Goal: Communication & Community: Answer question/provide support

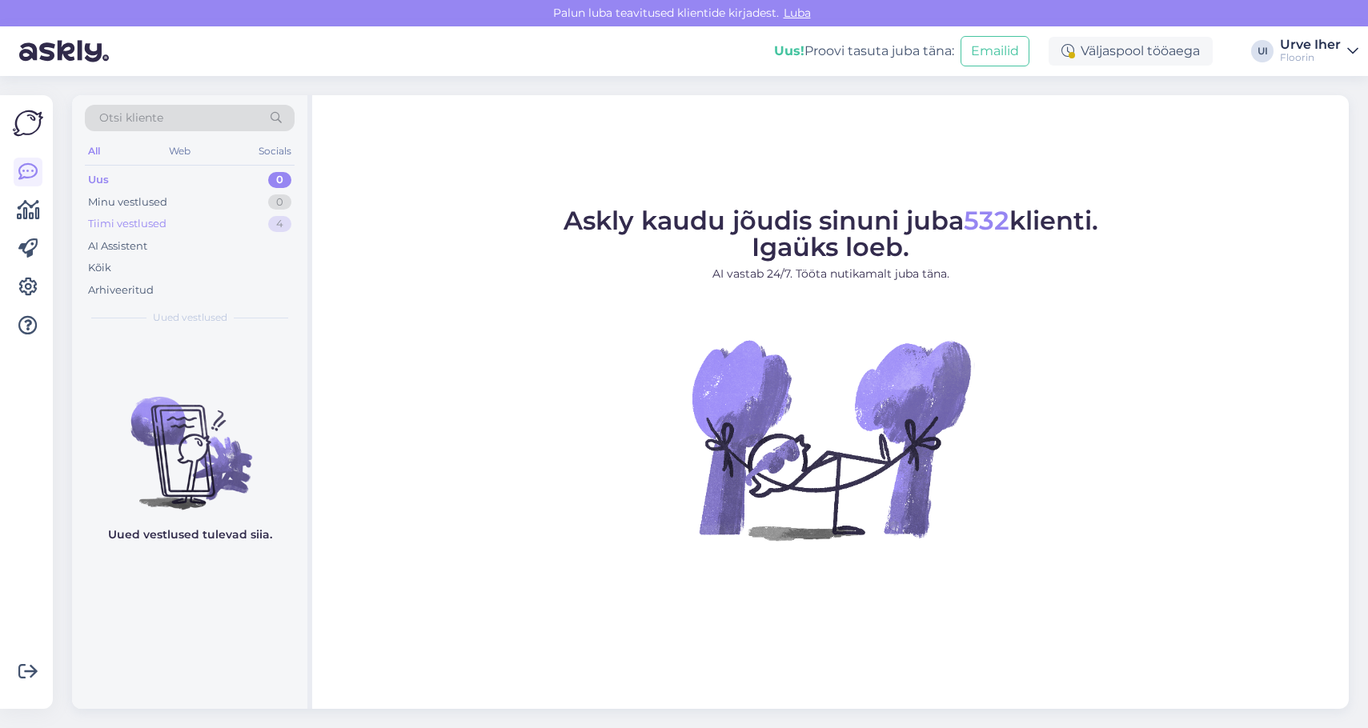
click at [116, 223] on div "Tiimi vestlused" at bounding box center [127, 224] width 78 height 16
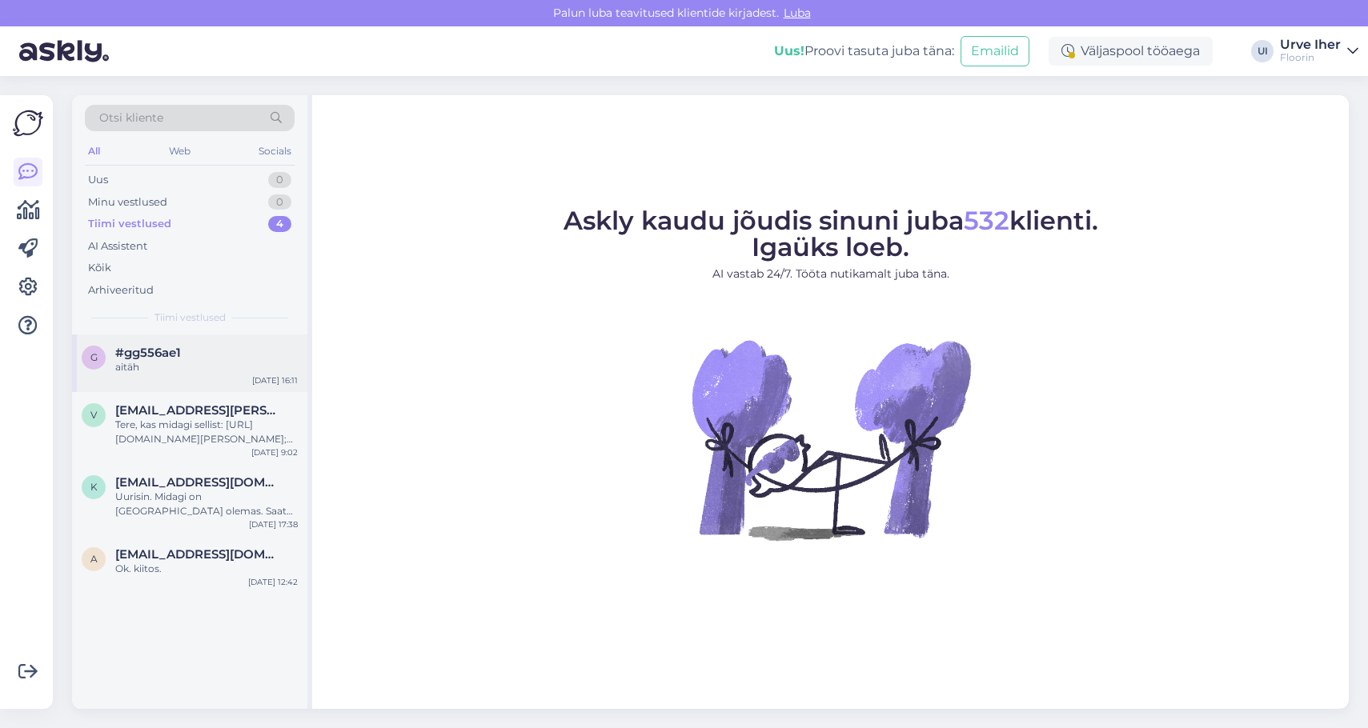
click at [137, 353] on span "#gg556ae1" at bounding box center [148, 353] width 66 height 14
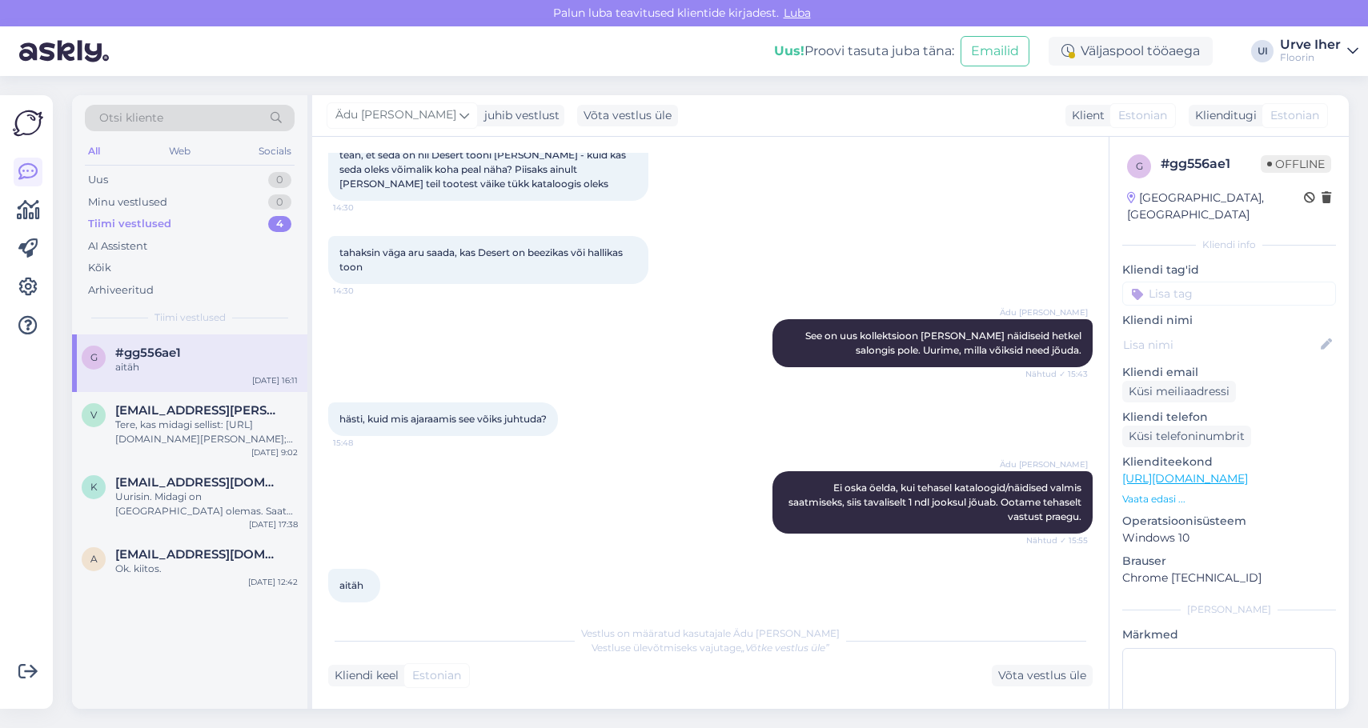
scroll to position [437, 0]
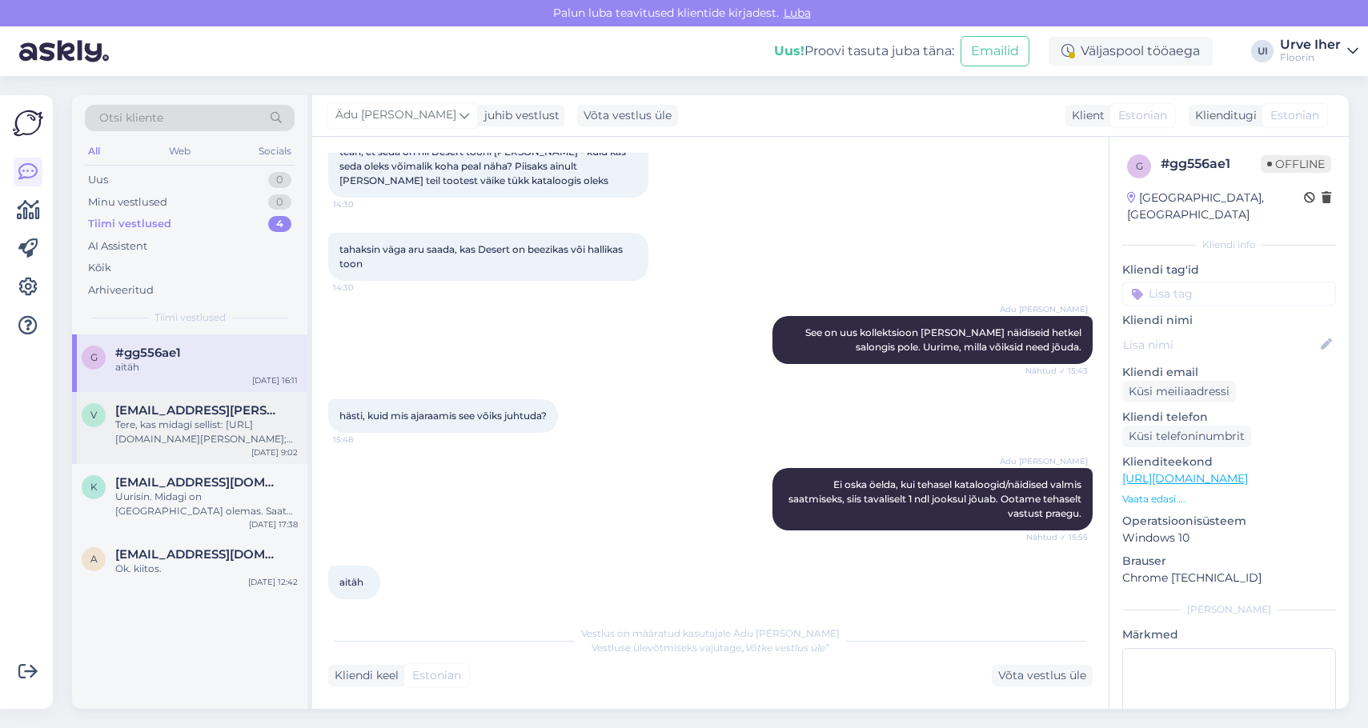
click at [142, 422] on div "Tere, kas midagi sellist: [URL][DOMAIN_NAME][PERSON_NAME]; [URL][DOMAIN_NAME][P…" at bounding box center [206, 432] width 182 height 29
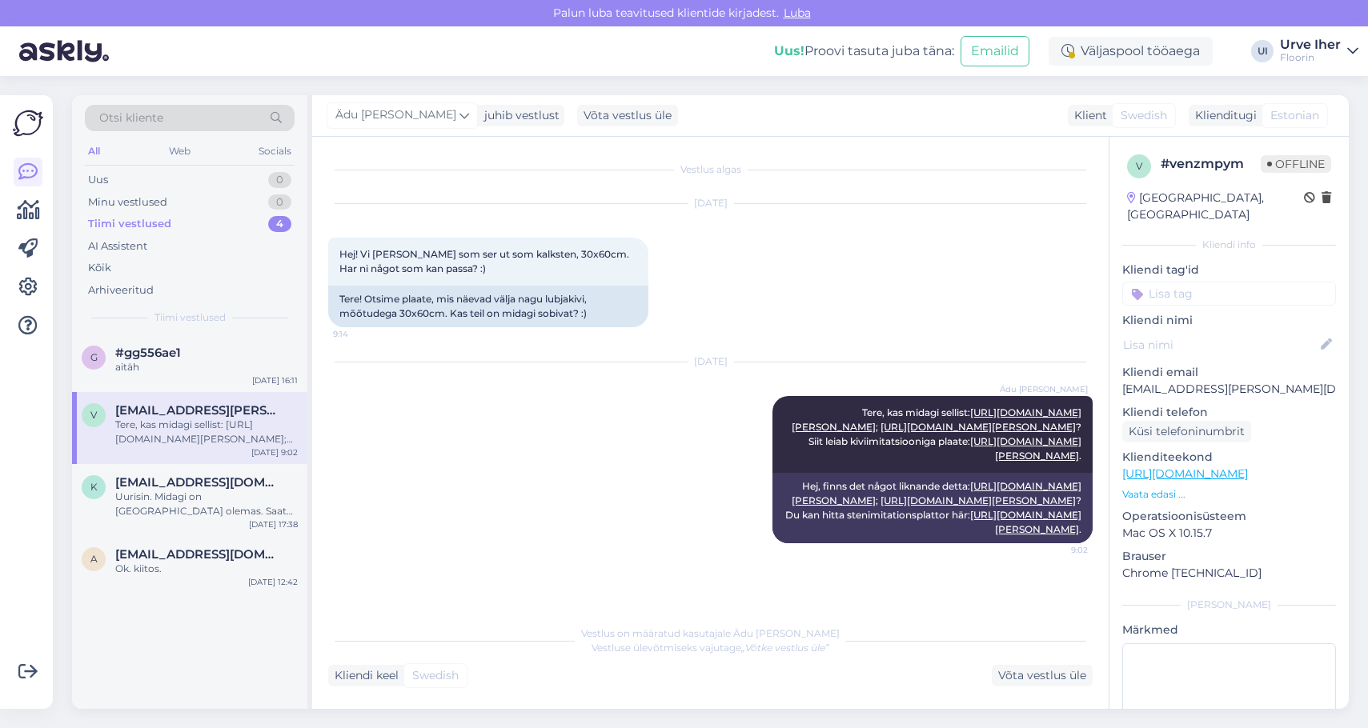
scroll to position [45, 0]
click at [158, 358] on span "#gg556ae1" at bounding box center [148, 353] width 66 height 14
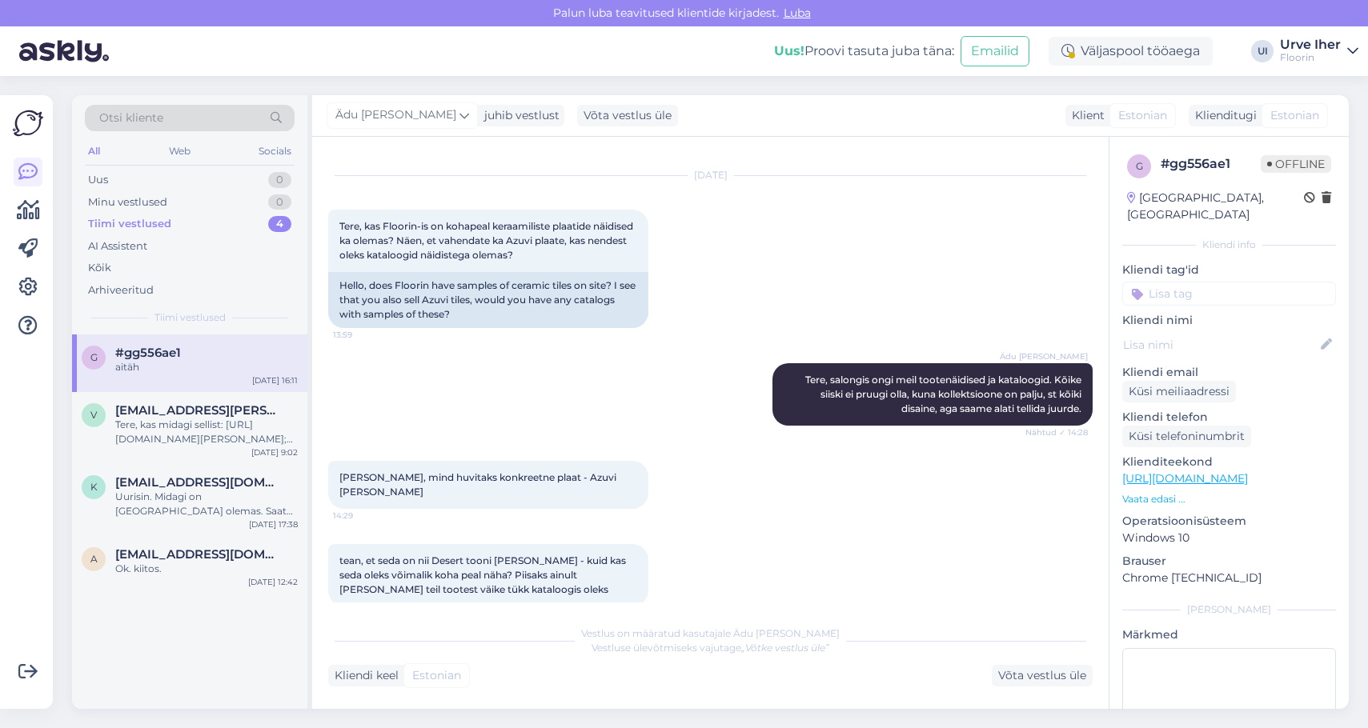
scroll to position [36, 0]
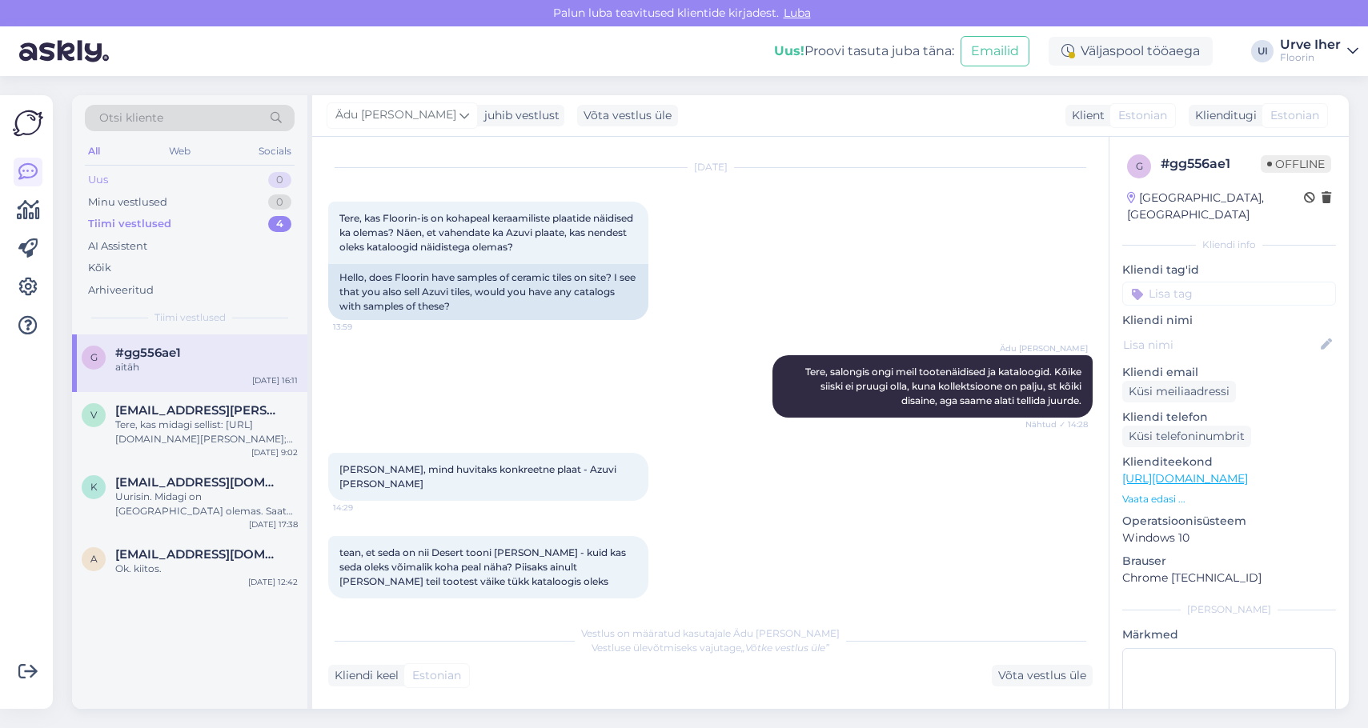
click at [109, 176] on div "Uus 0" at bounding box center [190, 180] width 210 height 22
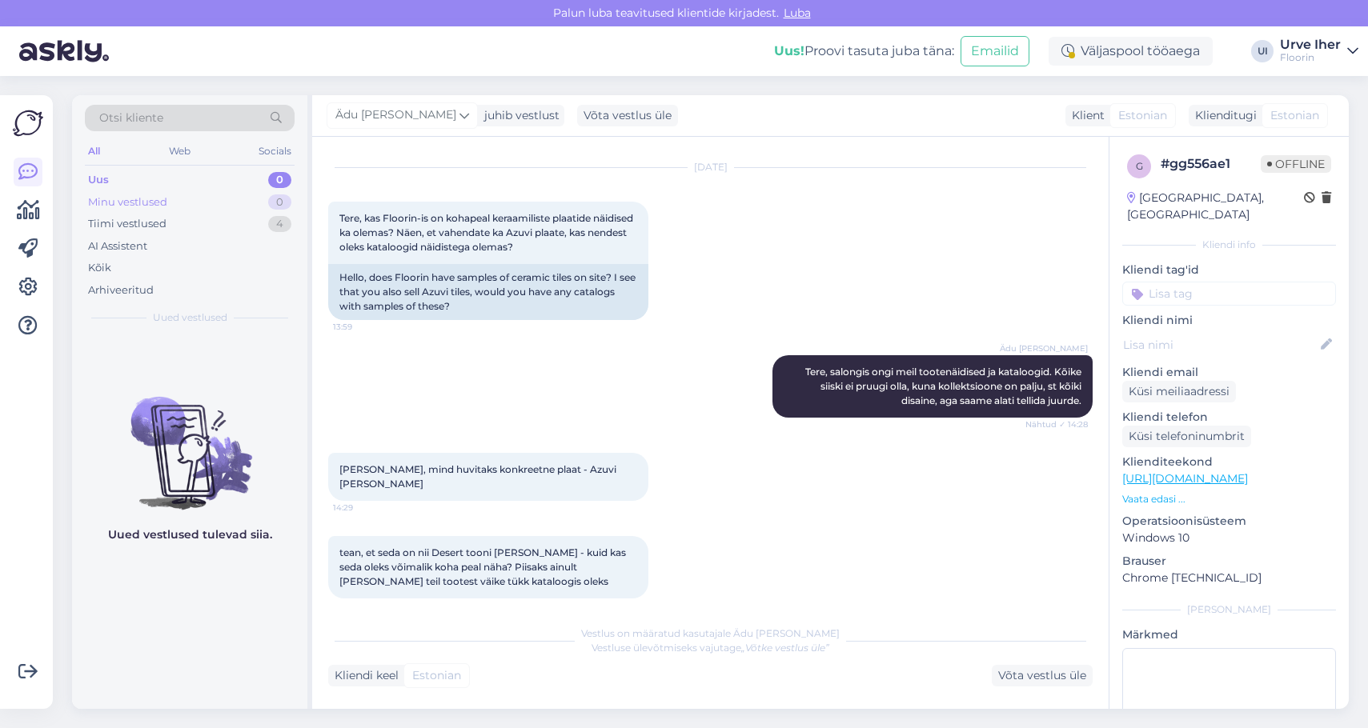
click at [112, 198] on div "Minu vestlused" at bounding box center [127, 202] width 79 height 16
click at [112, 222] on div "Tiimi vestlused" at bounding box center [127, 224] width 78 height 16
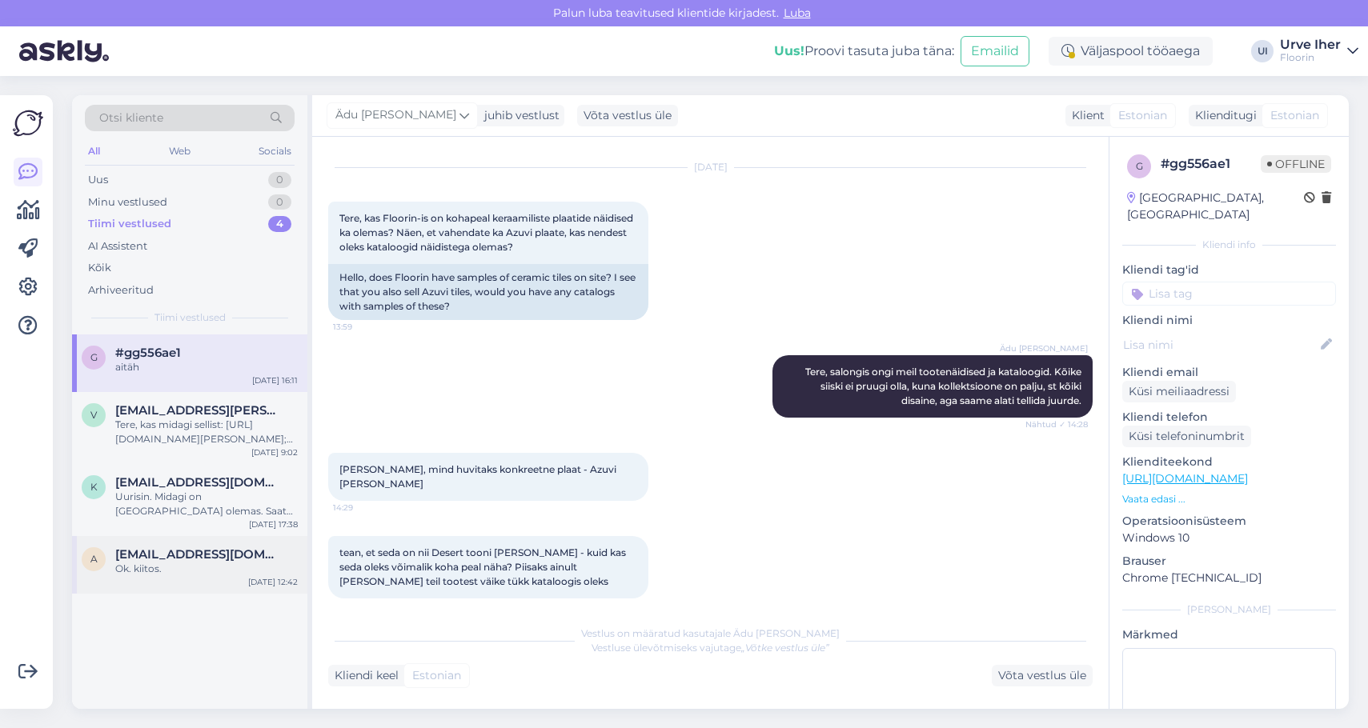
click at [148, 562] on div "Ok. kiitos." at bounding box center [206, 569] width 182 height 14
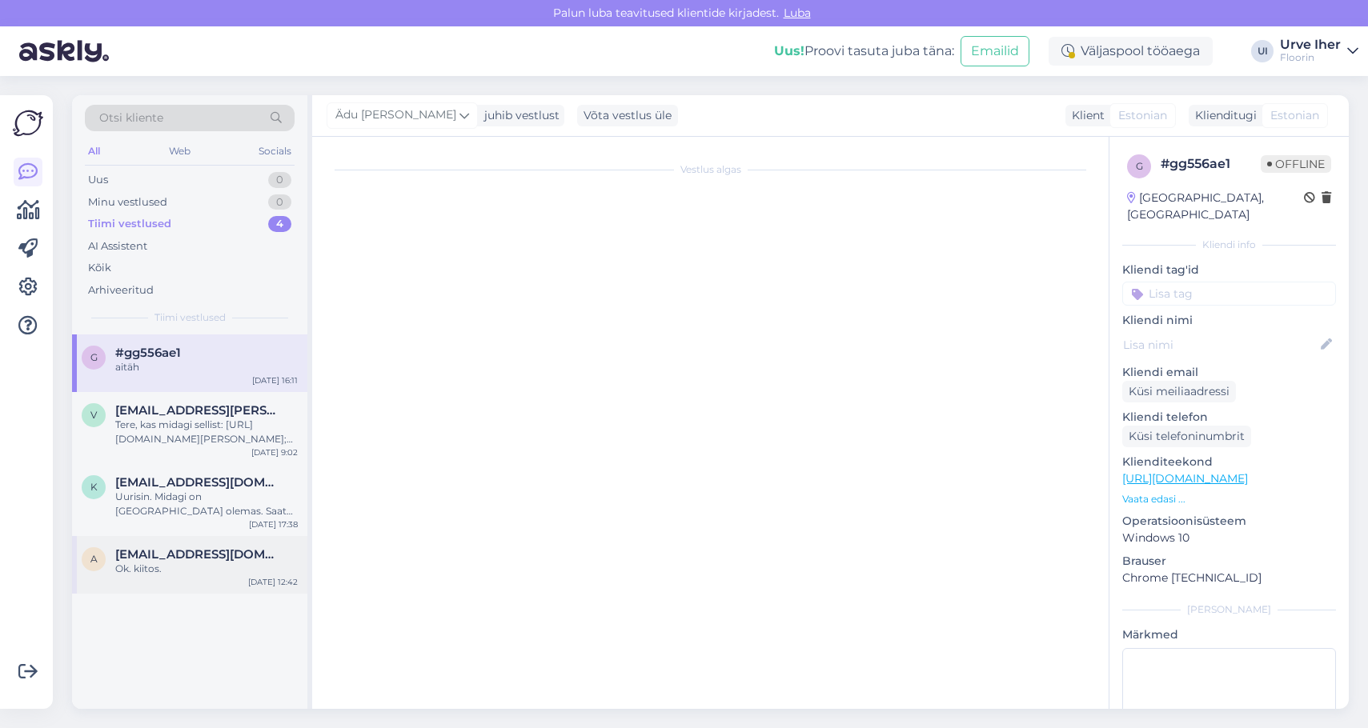
scroll to position [876, 0]
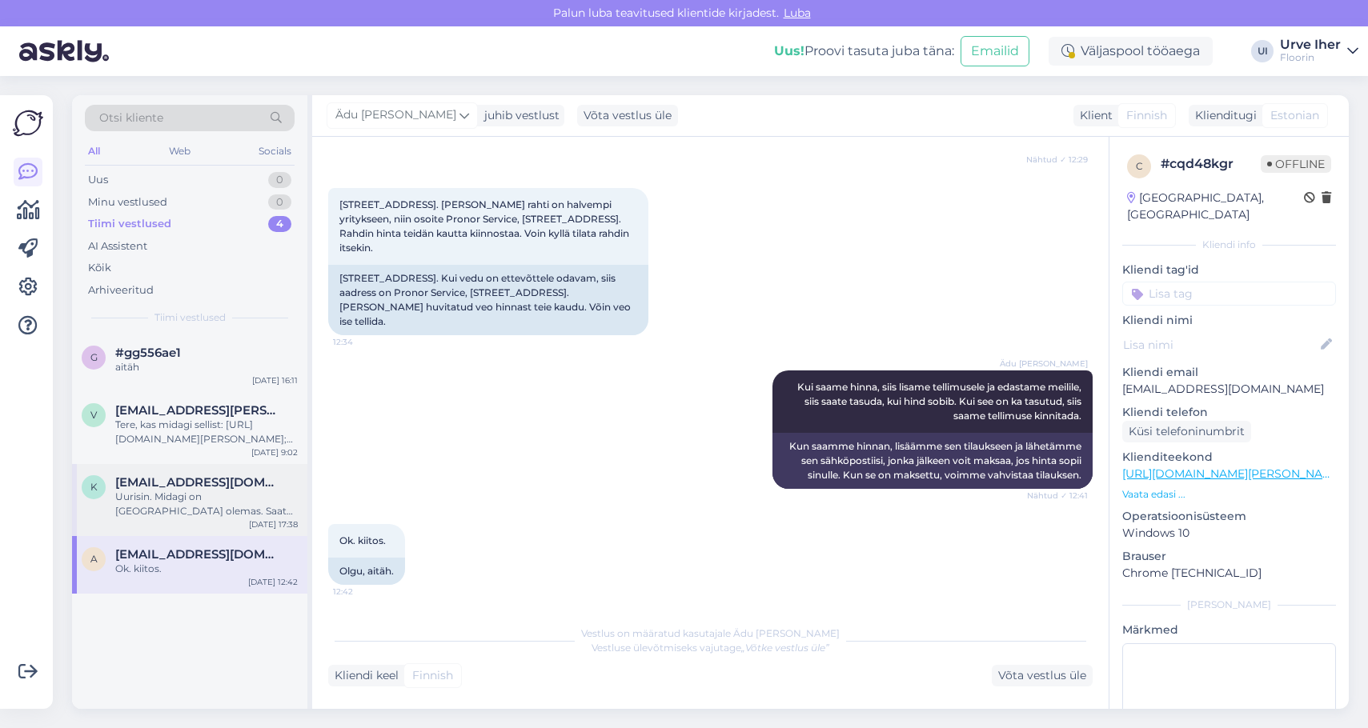
click at [154, 502] on div "Uurisin. Midagi on [GEOGRAPHIC_DATA] olemas. Saate järgmisel nädalal läbi minna…" at bounding box center [206, 504] width 182 height 29
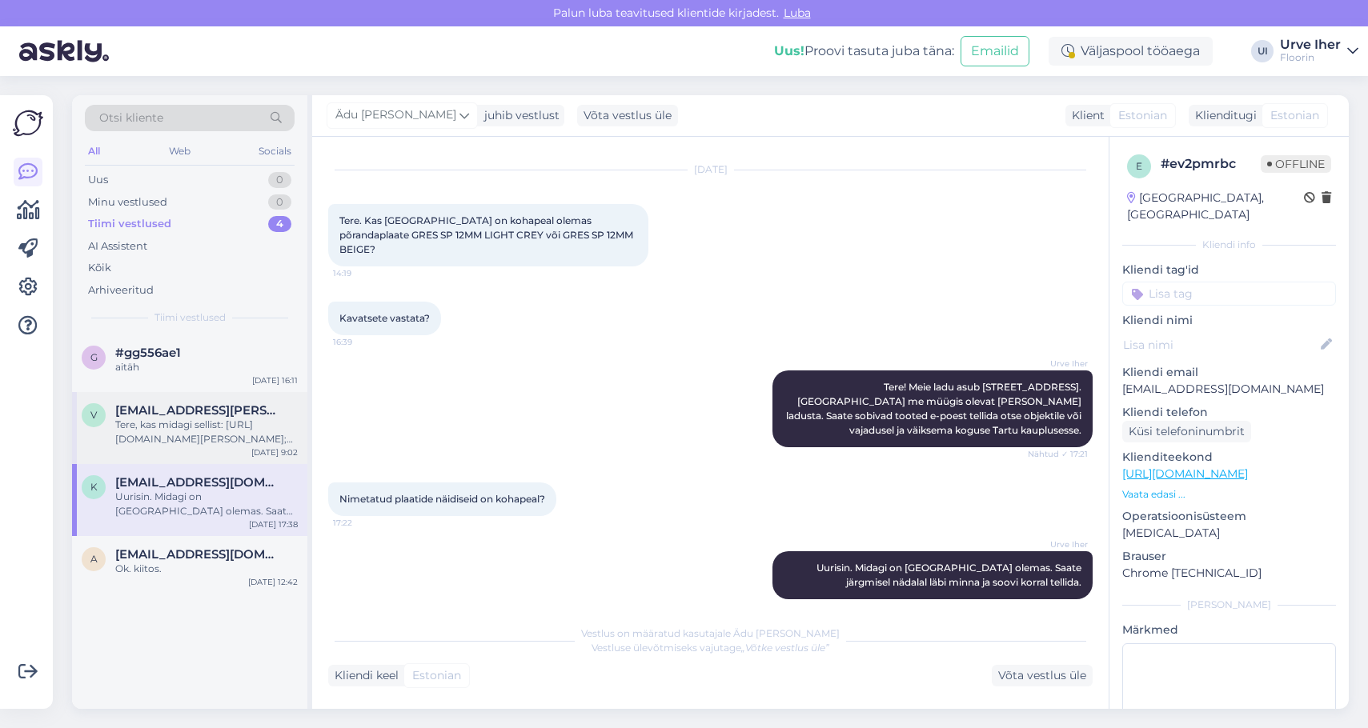
click at [162, 424] on div "Tere, kas midagi sellist: [URL][DOMAIN_NAME][PERSON_NAME]; [URL][DOMAIN_NAME][P…" at bounding box center [206, 432] width 182 height 29
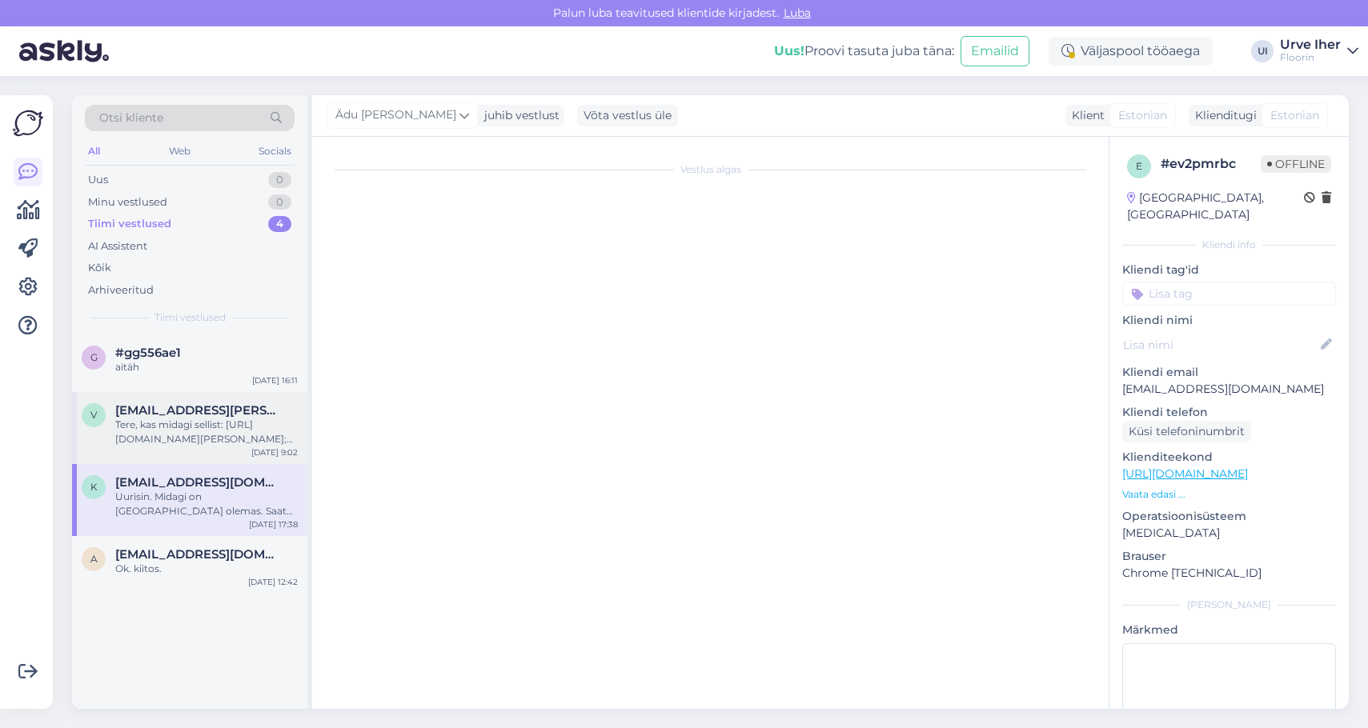
scroll to position [45, 0]
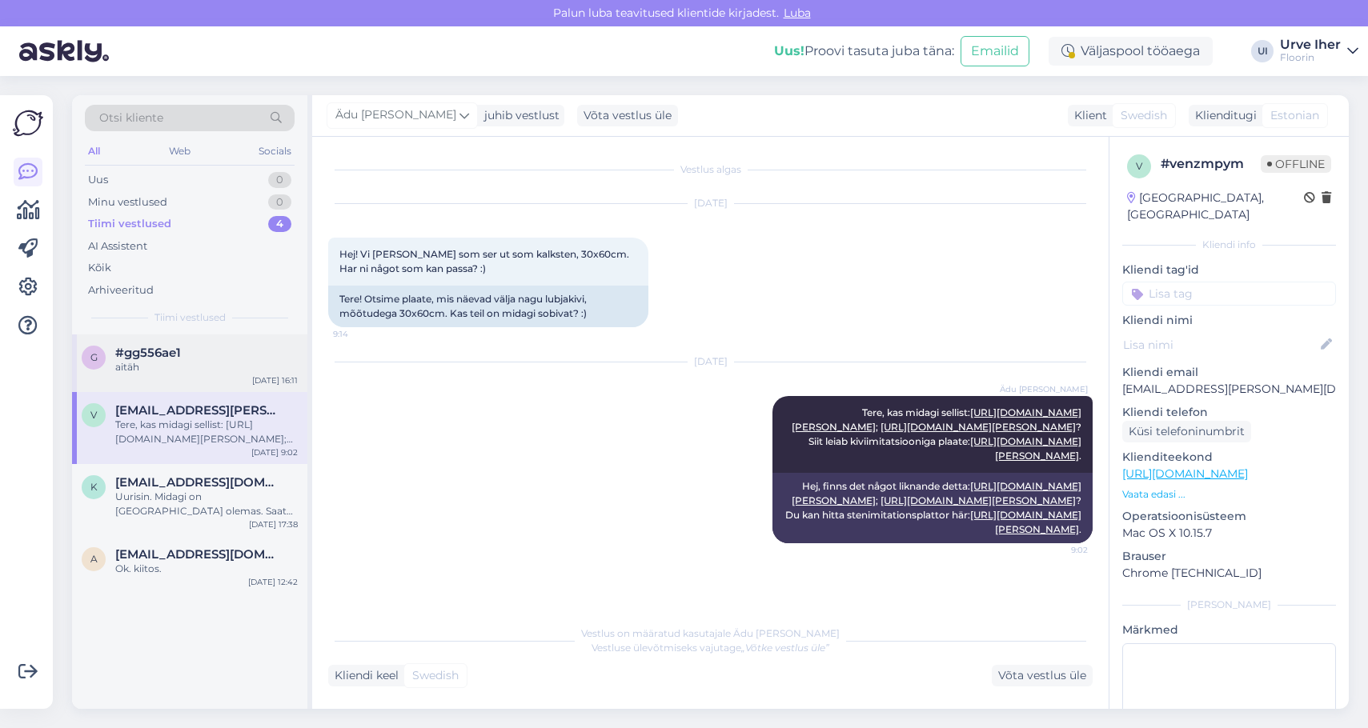
click at [160, 373] on div "aitäh" at bounding box center [206, 367] width 182 height 14
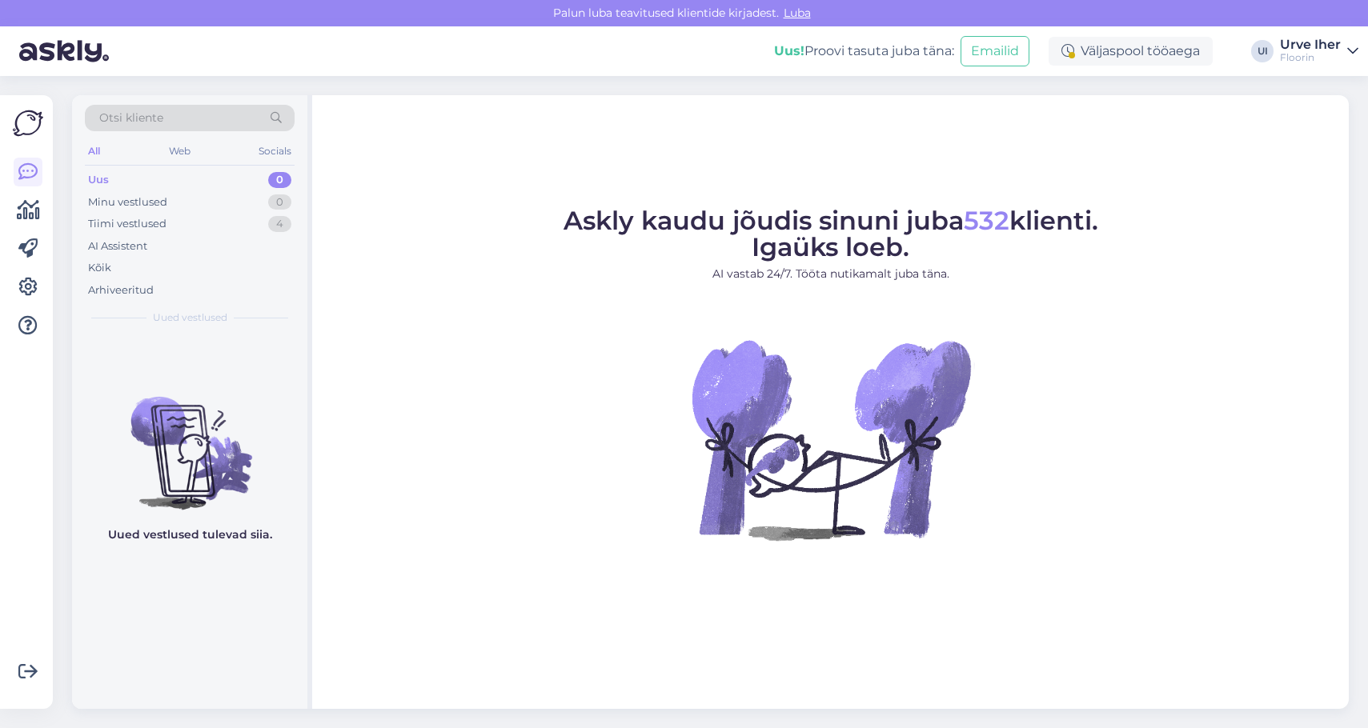
click at [23, 126] on img at bounding box center [28, 123] width 30 height 30
